Goal: Task Accomplishment & Management: Use online tool/utility

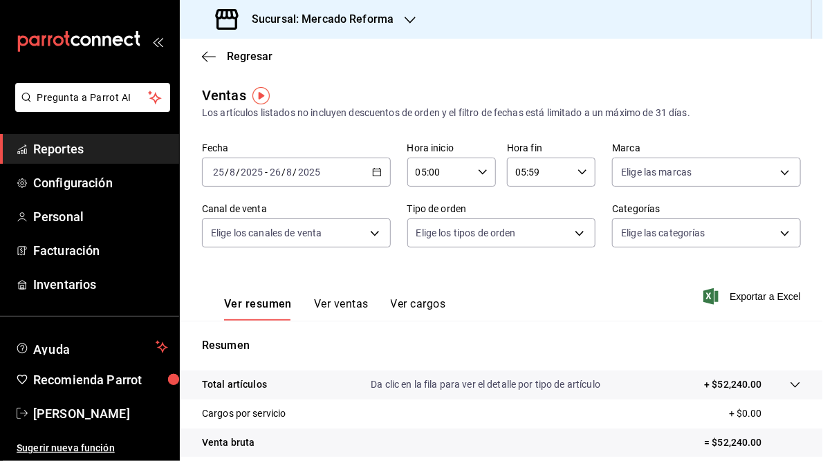
click at [377, 175] on \(Stroke\) "button" at bounding box center [377, 173] width 8 height 8
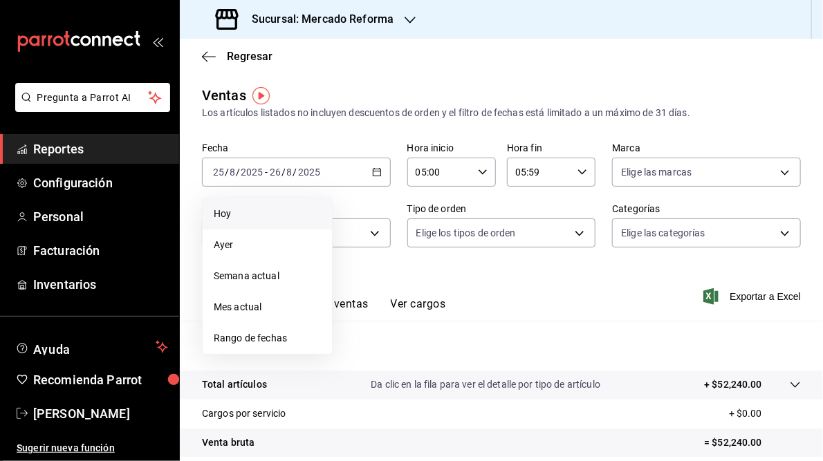
click at [234, 216] on span "Hoy" at bounding box center [267, 214] width 107 height 15
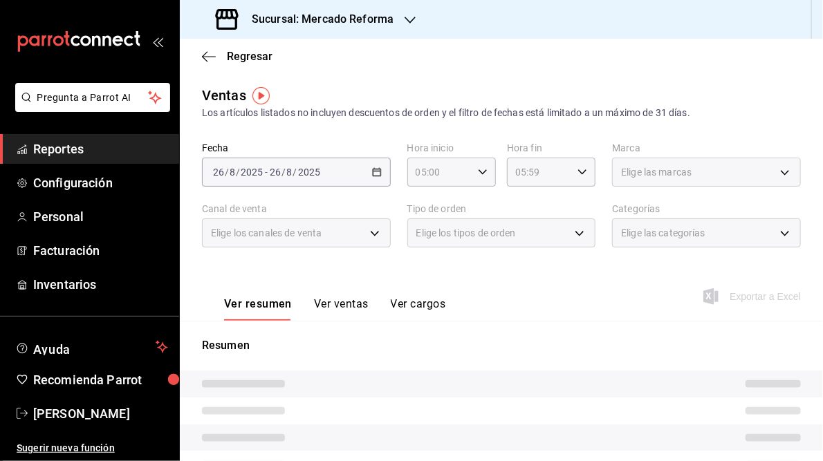
click at [376, 179] on div "[DATE] [DATE] - [DATE] [DATE]" at bounding box center [296, 172] width 189 height 29
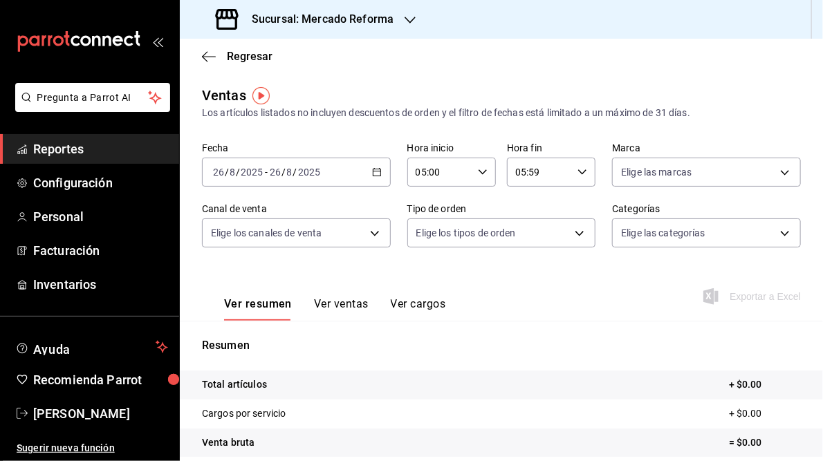
click at [373, 171] on \(Stroke\) "button" at bounding box center [377, 171] width 8 height 1
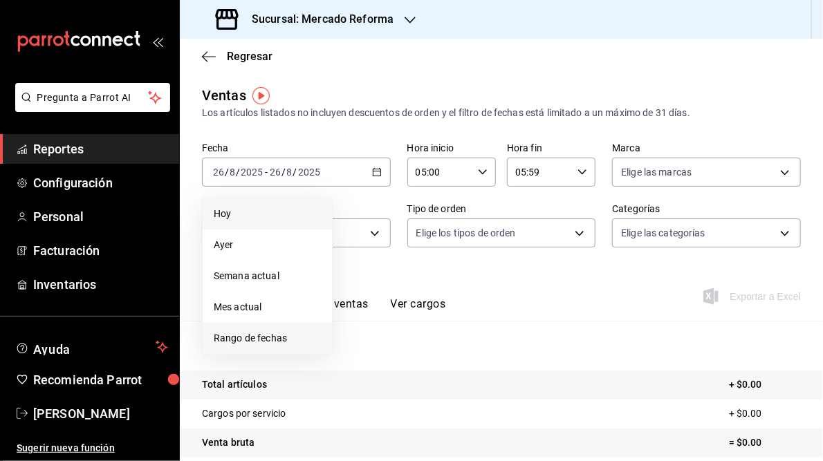
click at [262, 336] on span "Rango de fechas" at bounding box center [267, 338] width 107 height 15
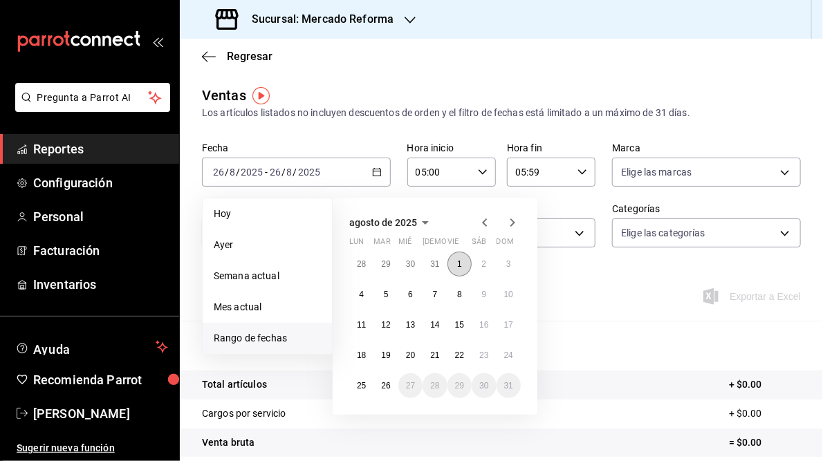
click at [453, 260] on button "1" at bounding box center [459, 264] width 24 height 25
click at [382, 387] on abbr "26" at bounding box center [385, 386] width 9 height 10
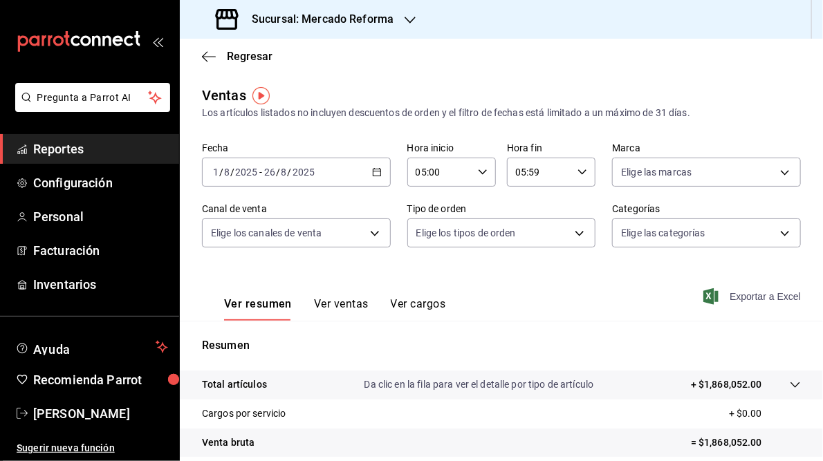
click at [746, 298] on span "Exportar a Excel" at bounding box center [753, 296] width 95 height 17
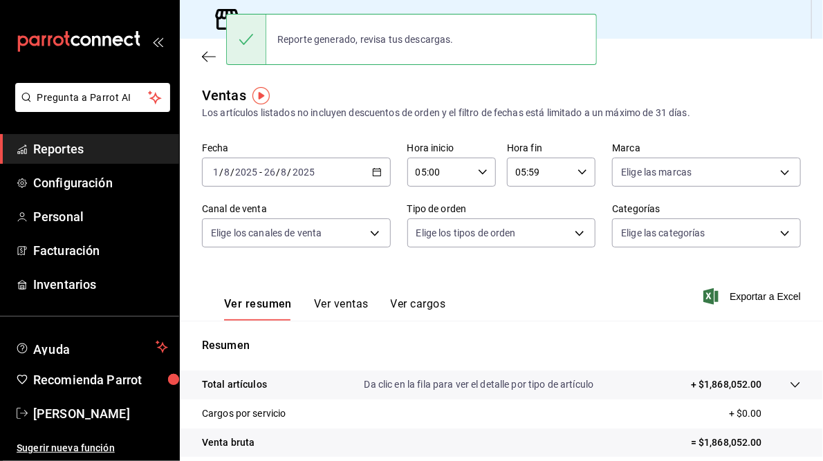
click at [373, 86] on div "Ventas Los artículos listados no incluyen descuentos de orden y el filtro de fe…" at bounding box center [501, 102] width 599 height 35
click at [610, 85] on div "Ventas Los artículos listados no incluyen descuentos de orden y el filtro de fe…" at bounding box center [501, 102] width 599 height 35
click at [612, 31] on div "Sucursal: Mercado Reforma" at bounding box center [501, 19] width 643 height 39
click at [362, 74] on main "Regresar Ventas Los artículos listados no incluyen descuentos de orden y el fil…" at bounding box center [501, 351] width 643 height 624
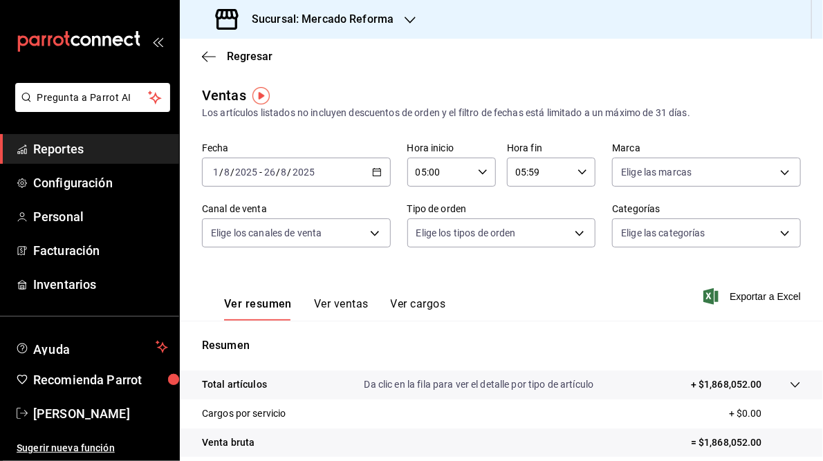
click at [454, 280] on div "Ver resumen Ver ventas Ver cargos Exportar a Excel" at bounding box center [501, 292] width 643 height 57
click at [407, 19] on icon "button" at bounding box center [409, 20] width 11 height 11
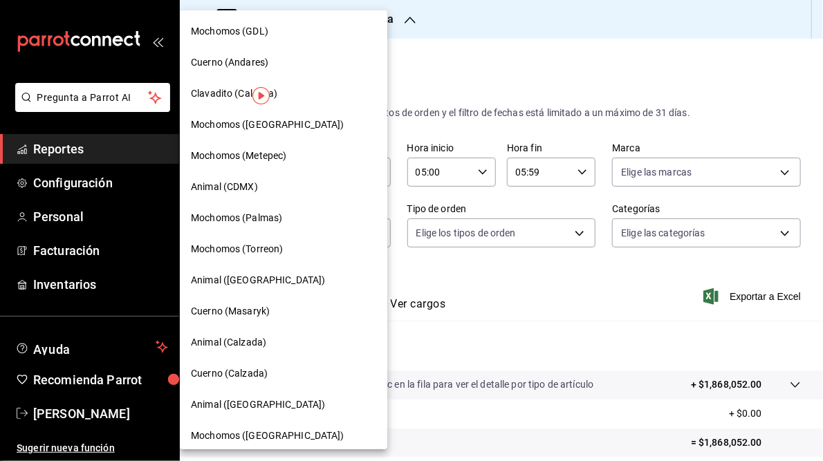
click at [233, 30] on span "Mochomos (GDL)" at bounding box center [229, 31] width 77 height 15
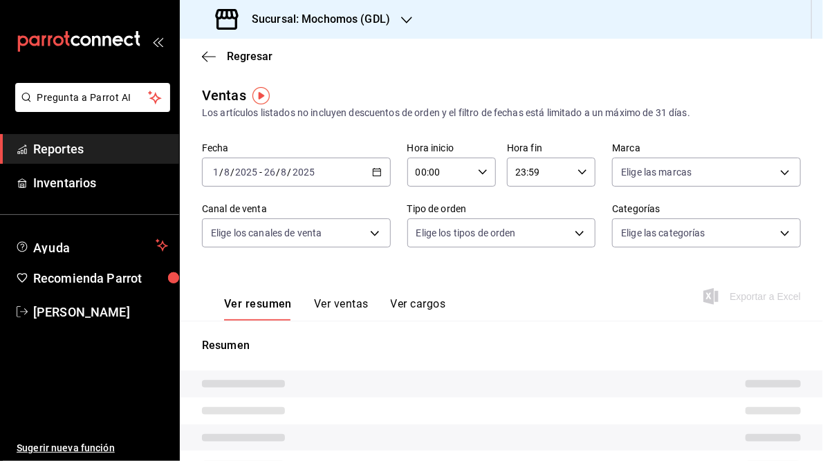
type input "05:00"
type input "05:59"
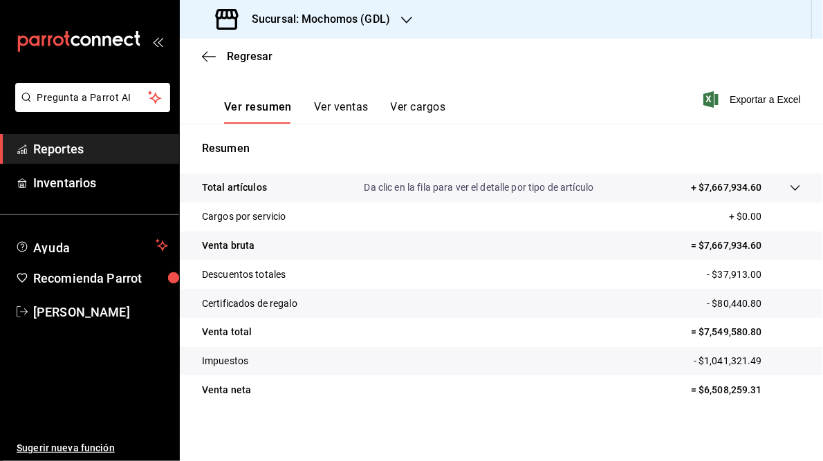
scroll to position [200, 0]
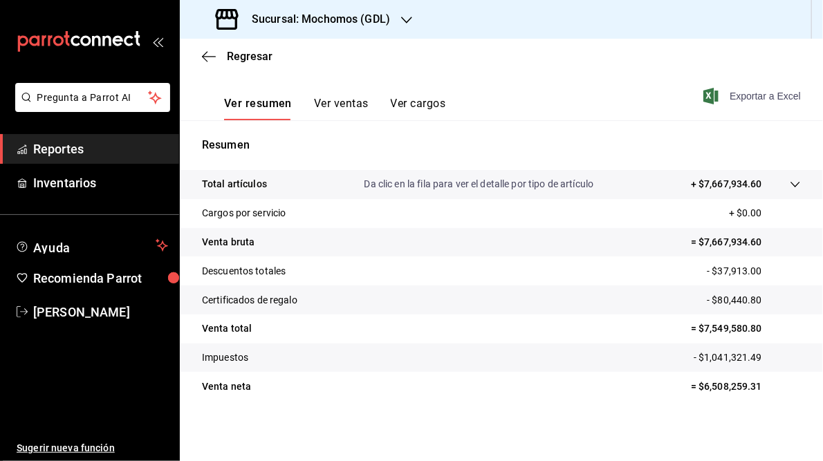
click at [746, 94] on span "Exportar a Excel" at bounding box center [753, 96] width 95 height 17
